Goal: Task Accomplishment & Management: Manage account settings

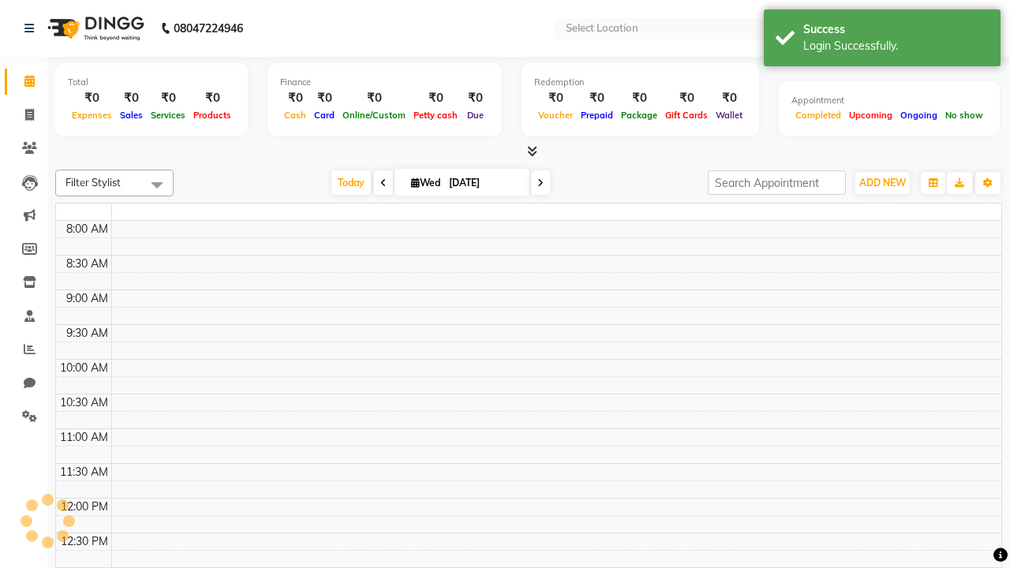
select select "en"
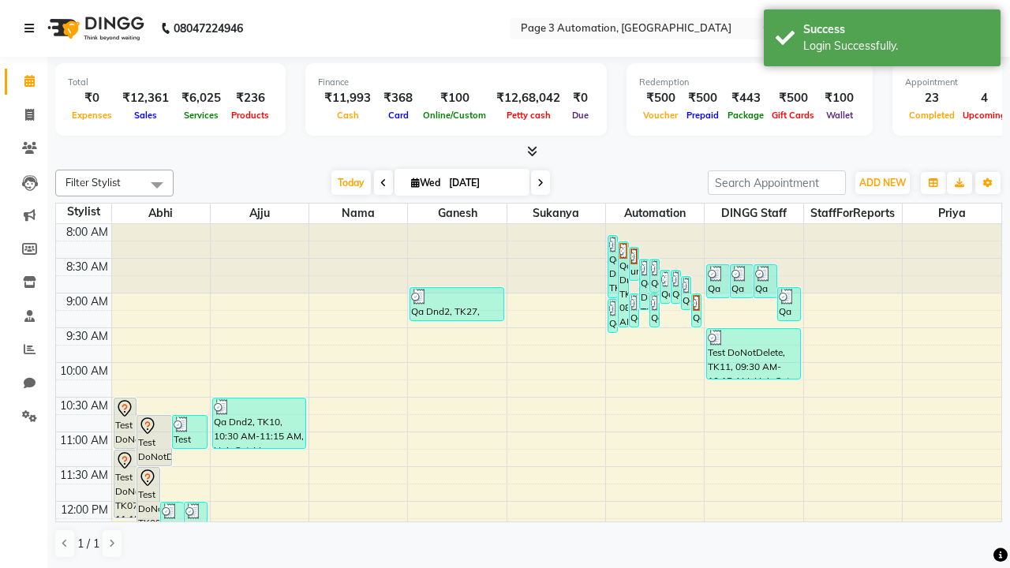
click at [32, 28] on icon at bounding box center [28, 28] width 9 height 11
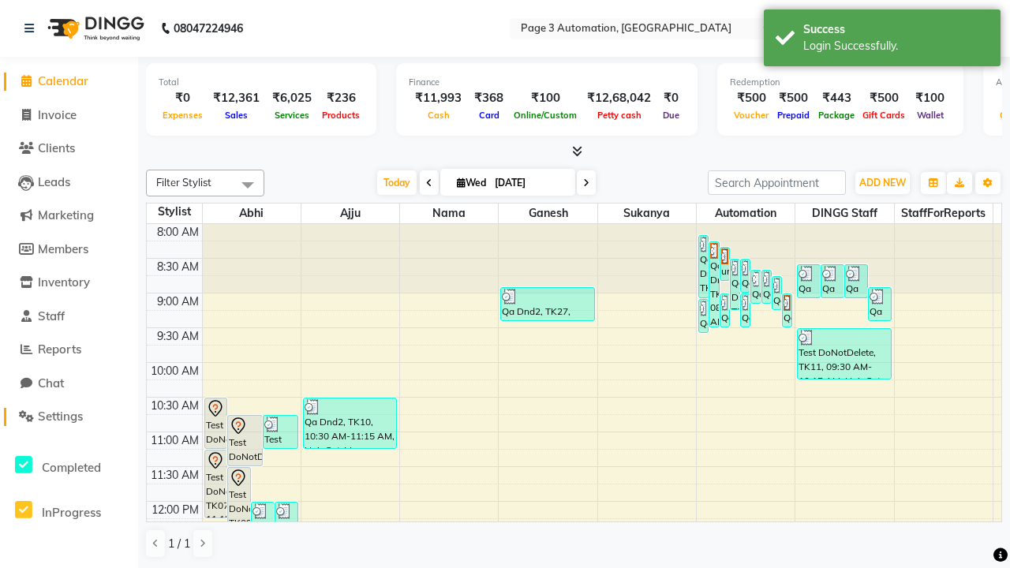
click at [69, 417] on span "Settings" at bounding box center [60, 416] width 45 height 15
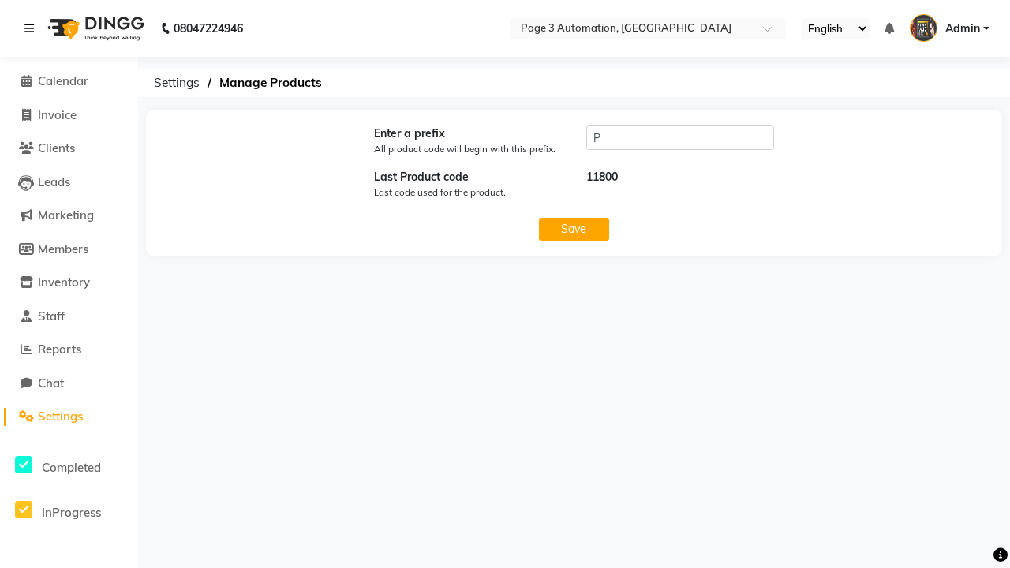
click at [32, 28] on icon at bounding box center [28, 28] width 9 height 11
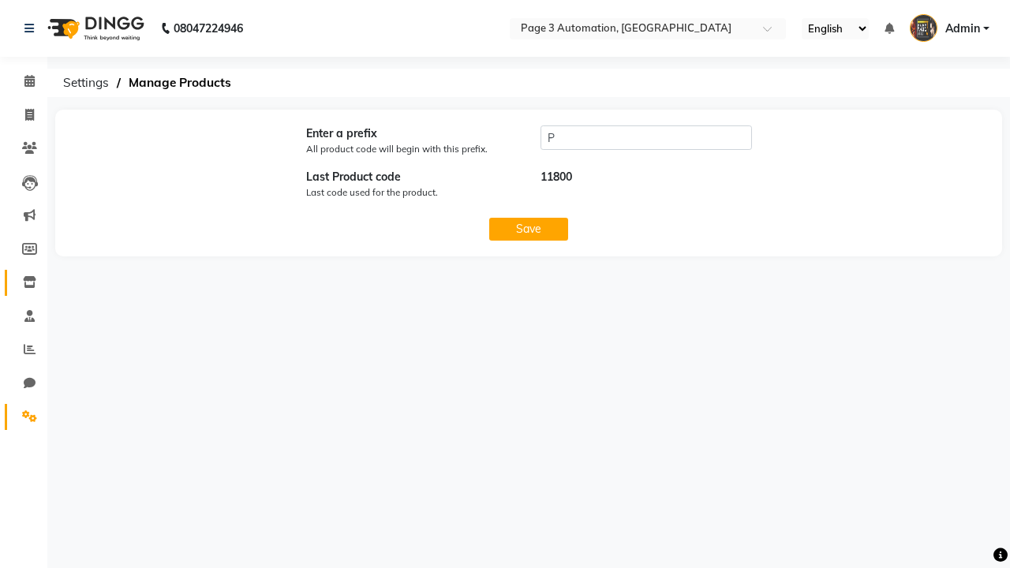
click at [24, 283] on icon at bounding box center [29, 282] width 13 height 12
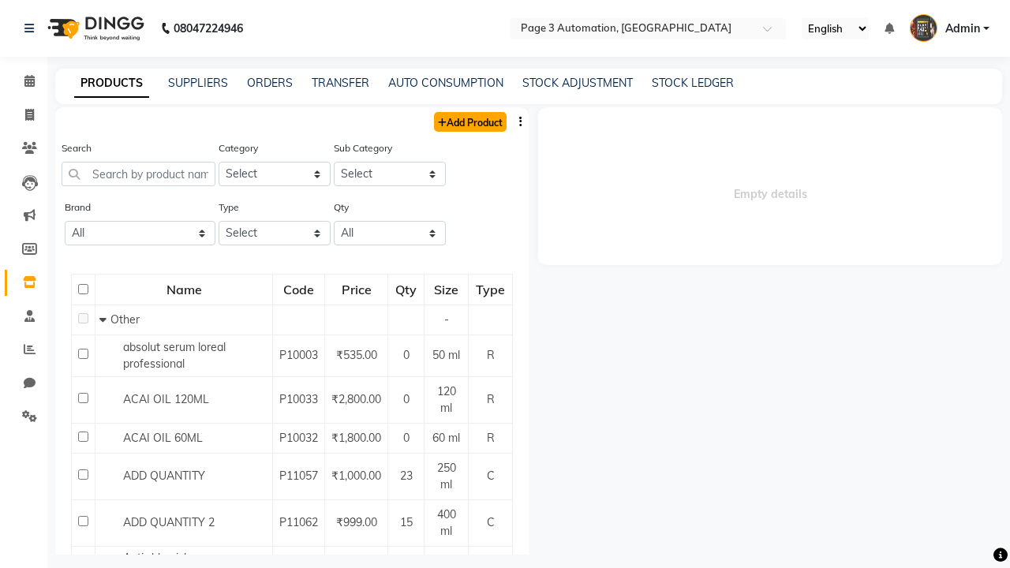
click at [469, 122] on link "Add Product" at bounding box center [470, 122] width 73 height 20
select select "true"
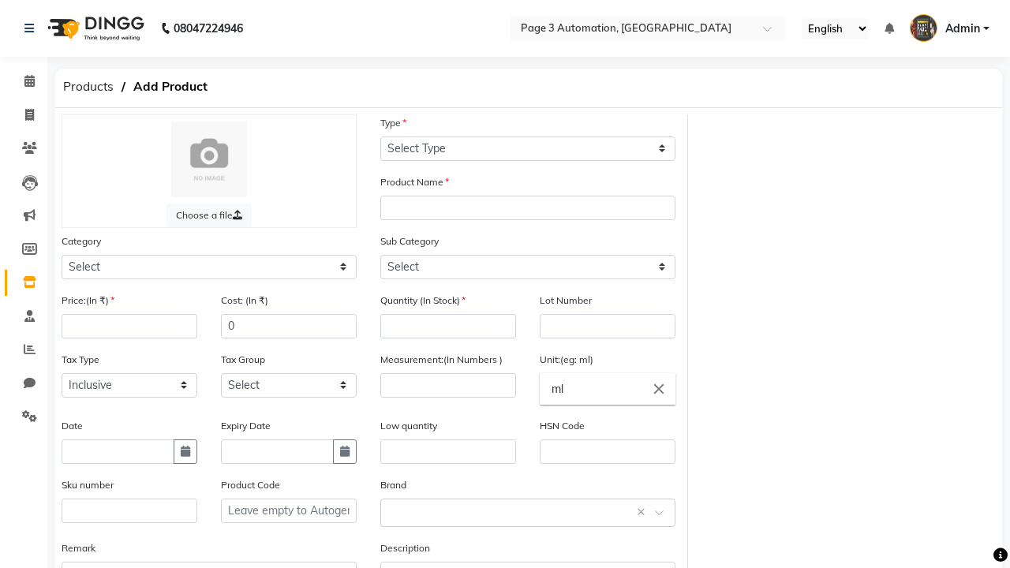
select select "C"
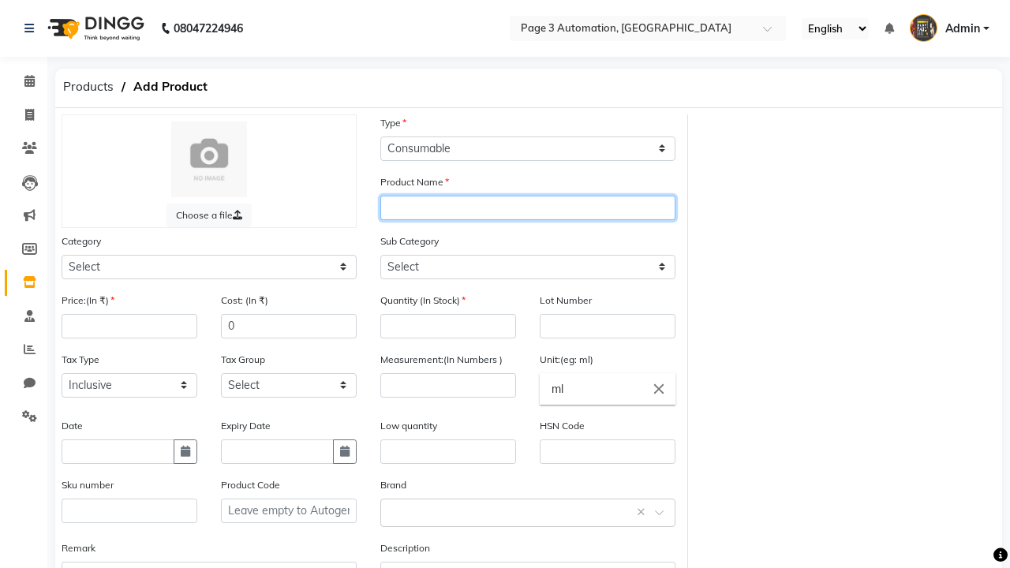
type input "Test Product Automation BdfQW"
select select "1000"
select select "1002"
type input "Test Product Automation BdfQW"
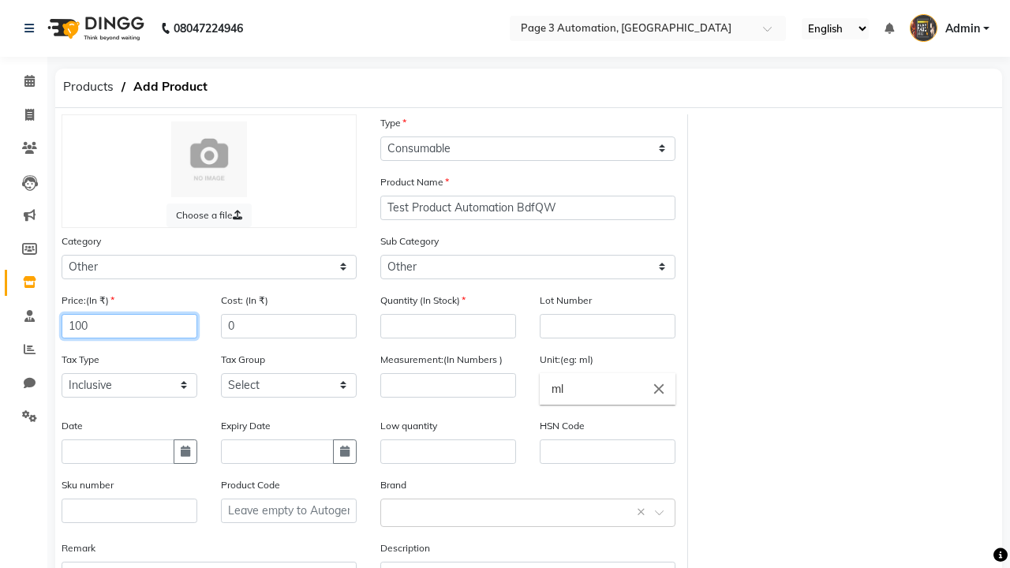
type input "100"
type input "150"
type input "100"
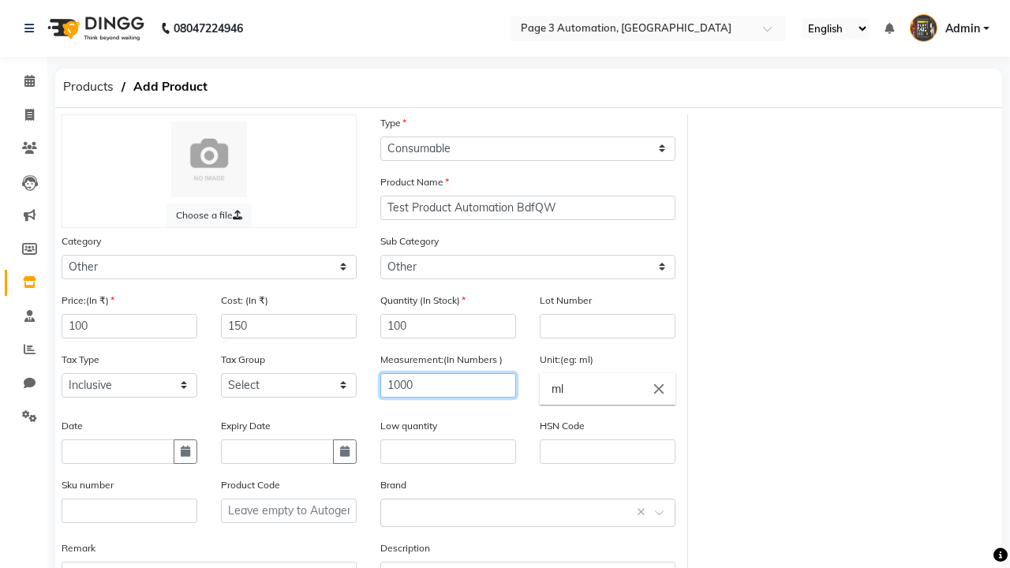
type input "1000"
type textarea "This Product is Created by Automation"
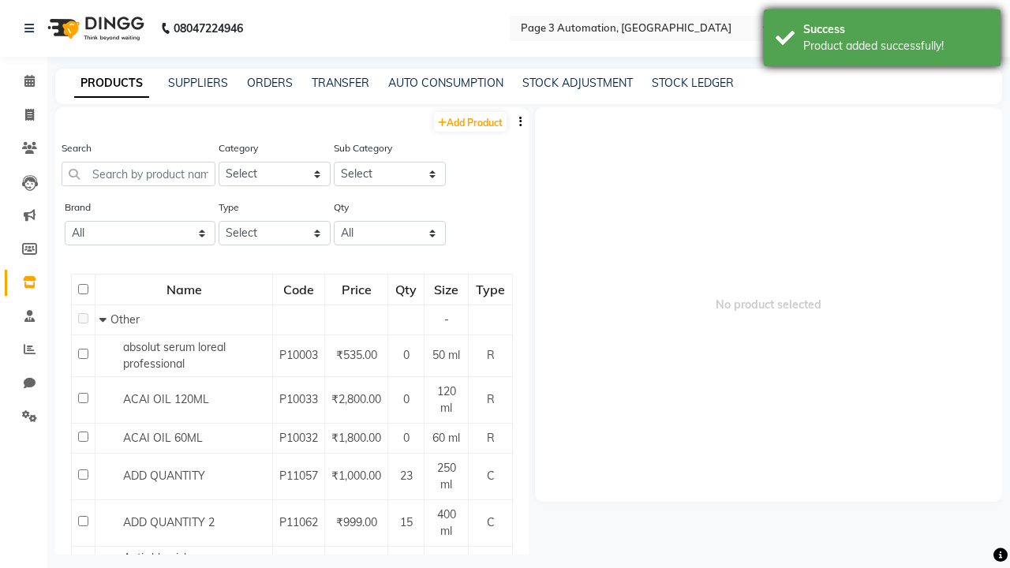
click at [882, 40] on div "Product added successfully!" at bounding box center [895, 46] width 185 height 17
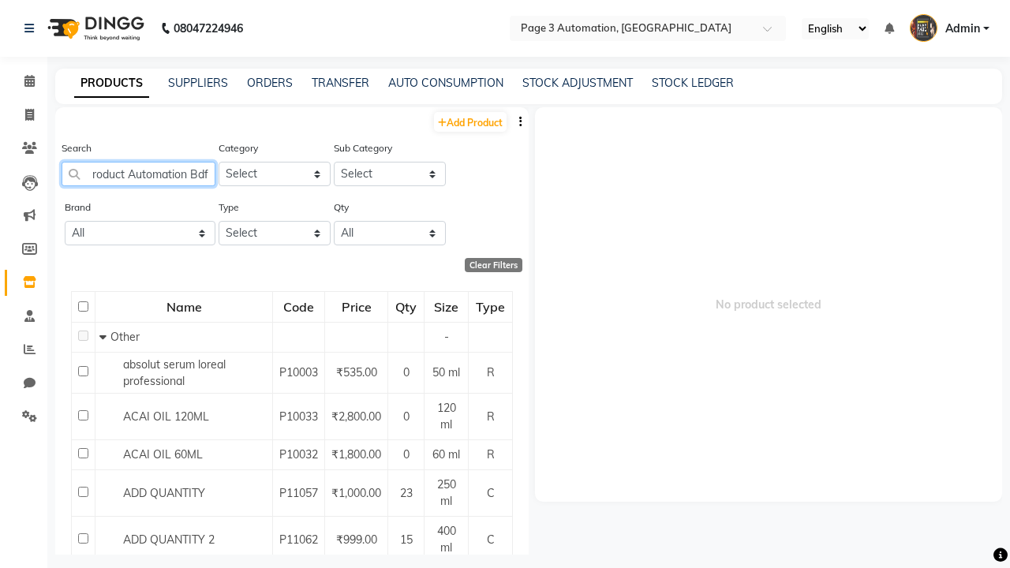
type input "Test Product Automation BdfQW"
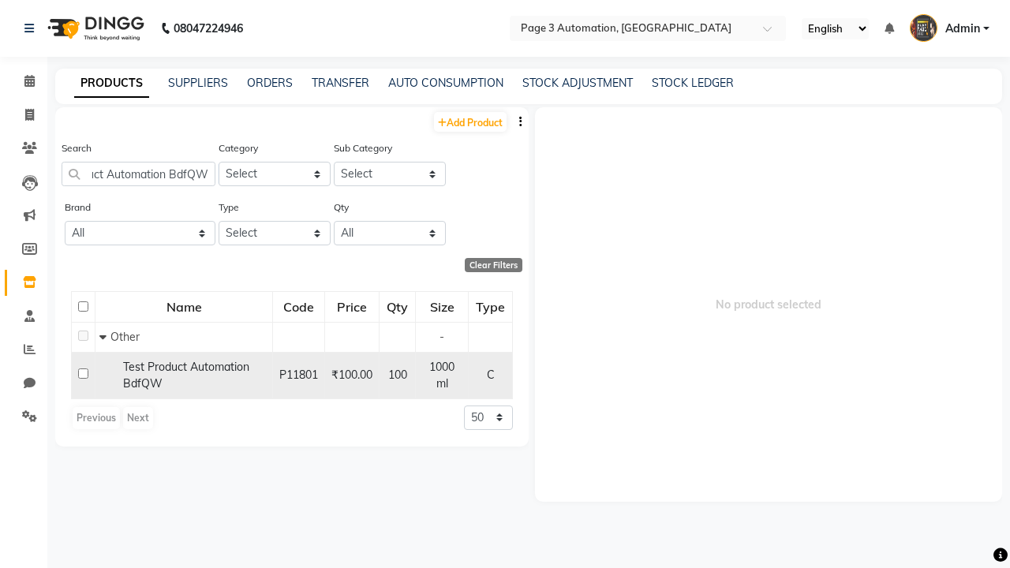
click at [83, 371] on input "checkbox" at bounding box center [83, 374] width 10 height 10
checkbox input "true"
select select
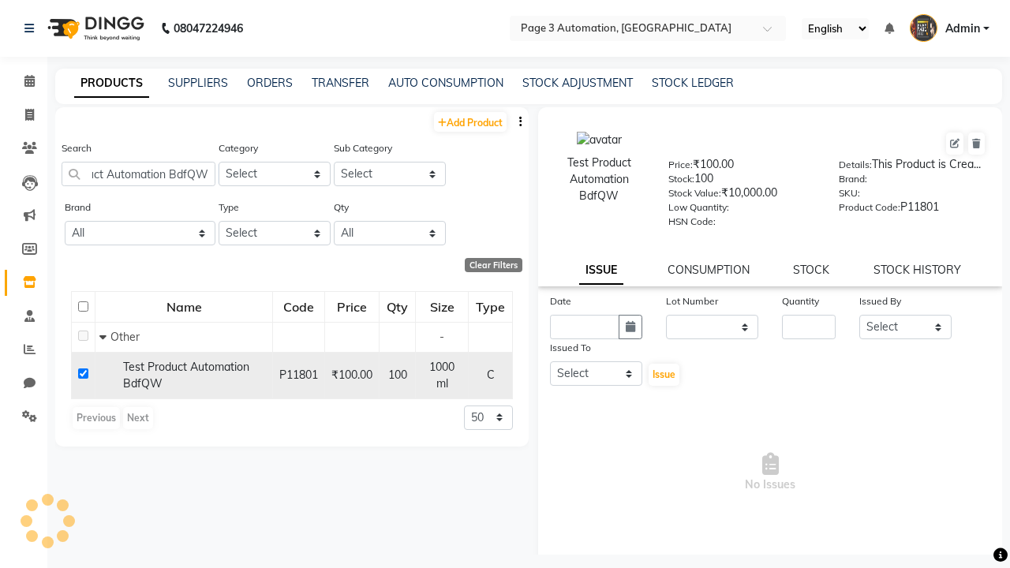
scroll to position [0, 0]
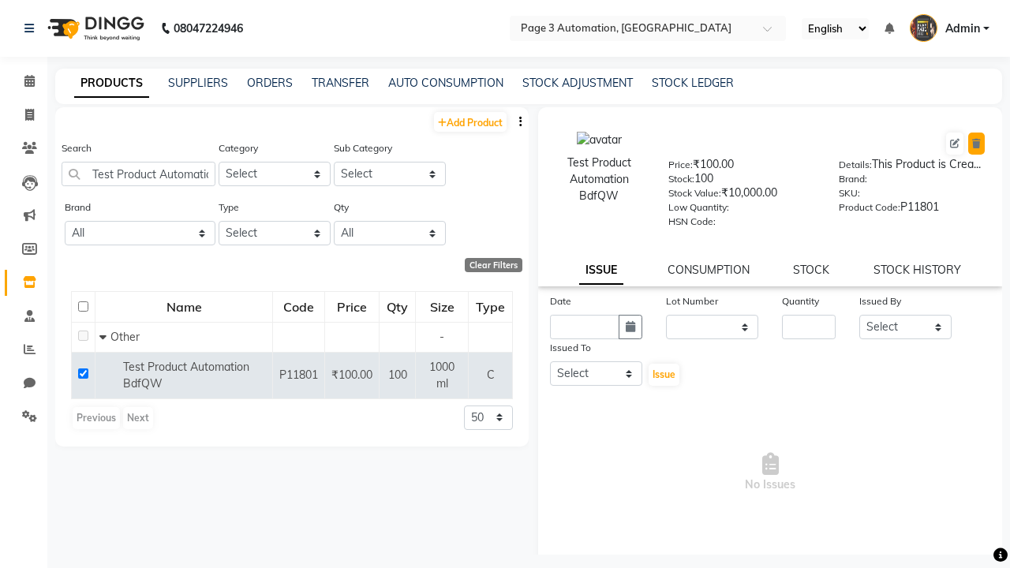
click at [976, 144] on icon at bounding box center [976, 143] width 9 height 9
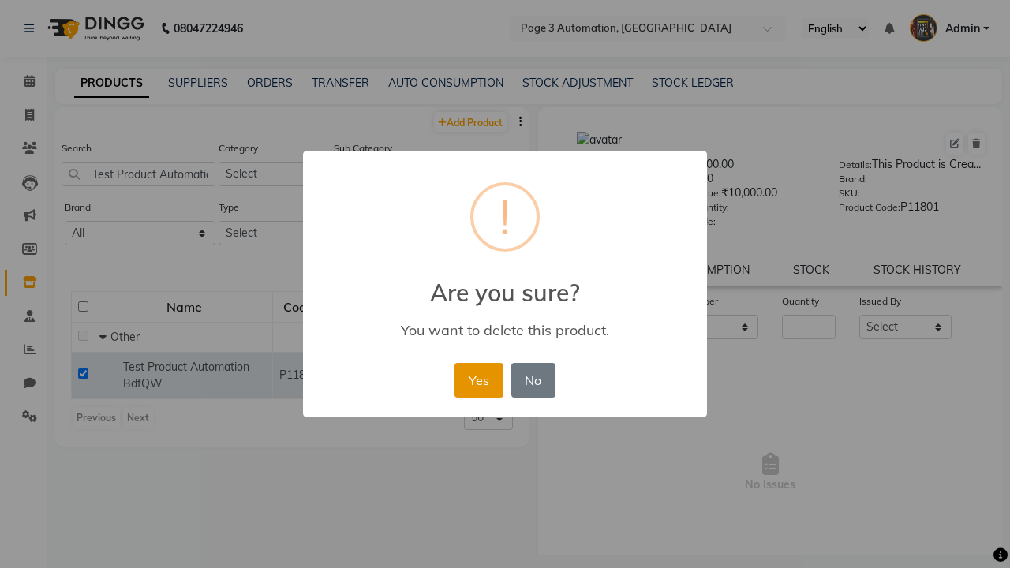
click at [478, 381] on button "Yes" at bounding box center [479, 380] width 48 height 35
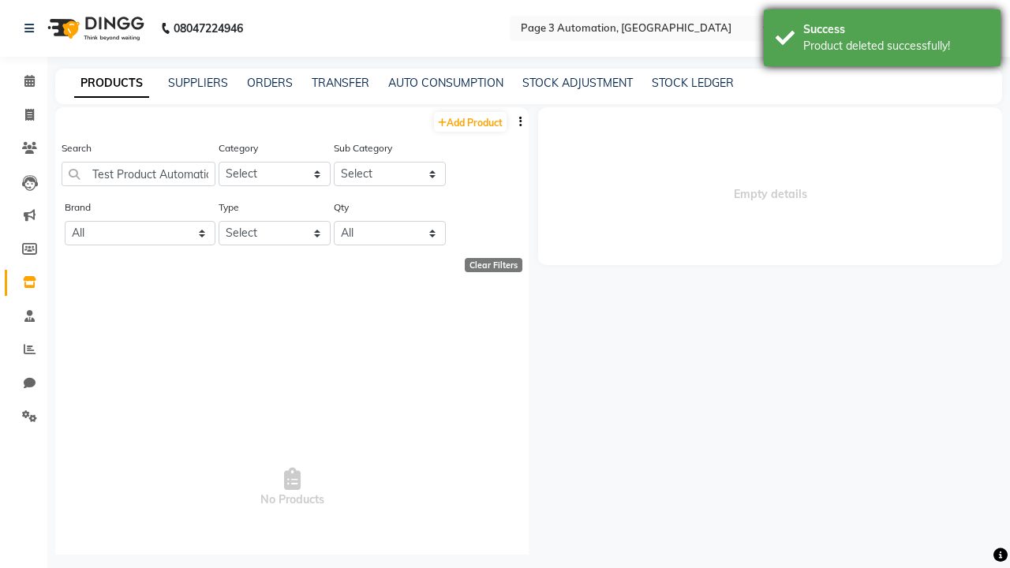
click at [882, 40] on div "Product deleted successfully!" at bounding box center [895, 46] width 185 height 17
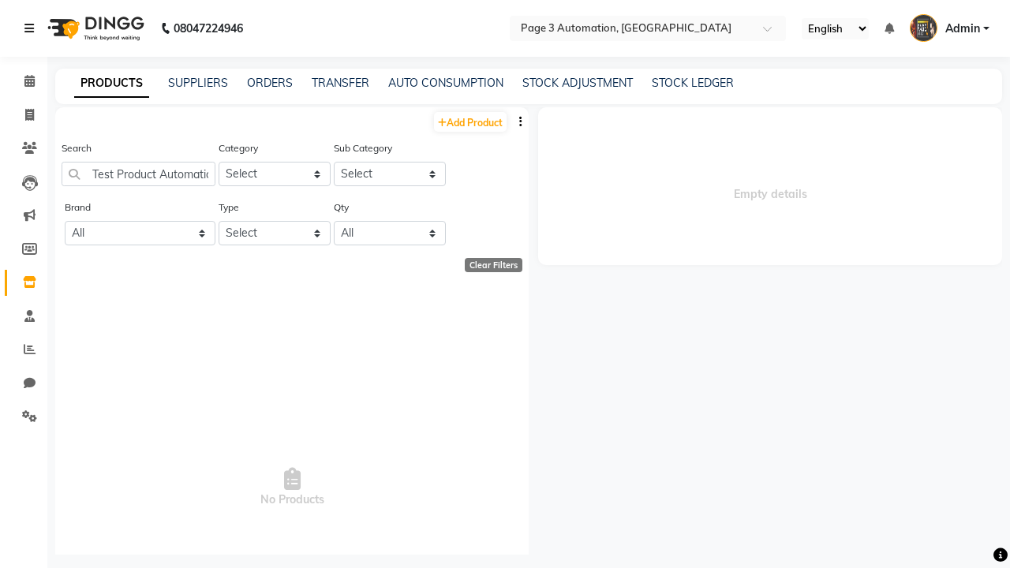
click at [32, 28] on icon at bounding box center [28, 28] width 9 height 11
